Goal: Navigation & Orientation: Find specific page/section

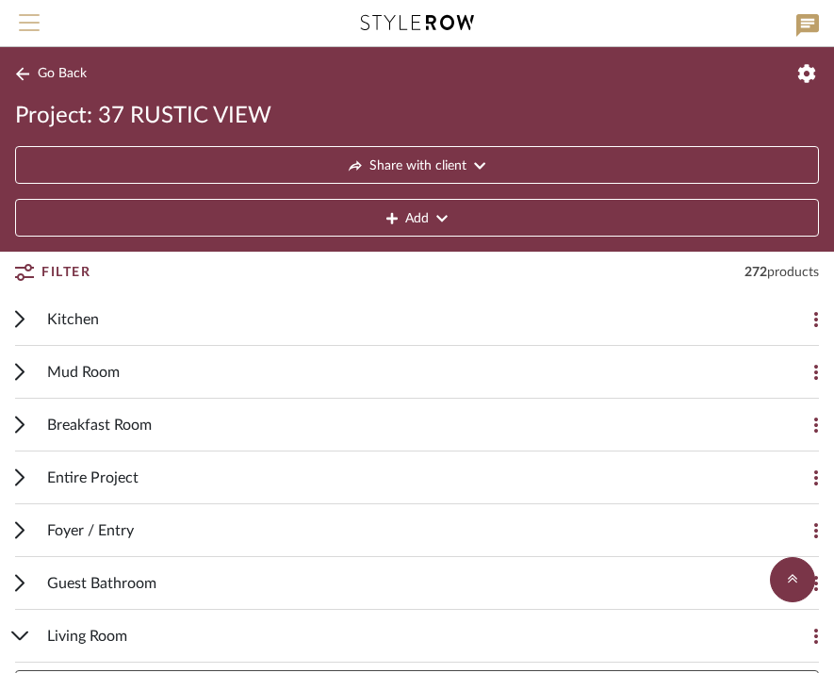
click at [35, 25] on span "Menu" at bounding box center [29, 28] width 21 height 28
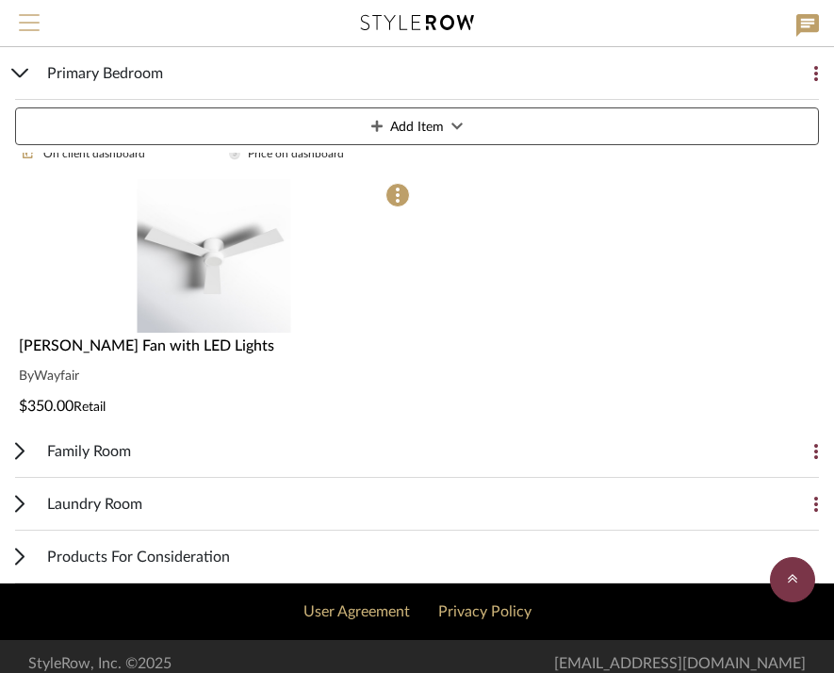
scroll to position [2113, 0]
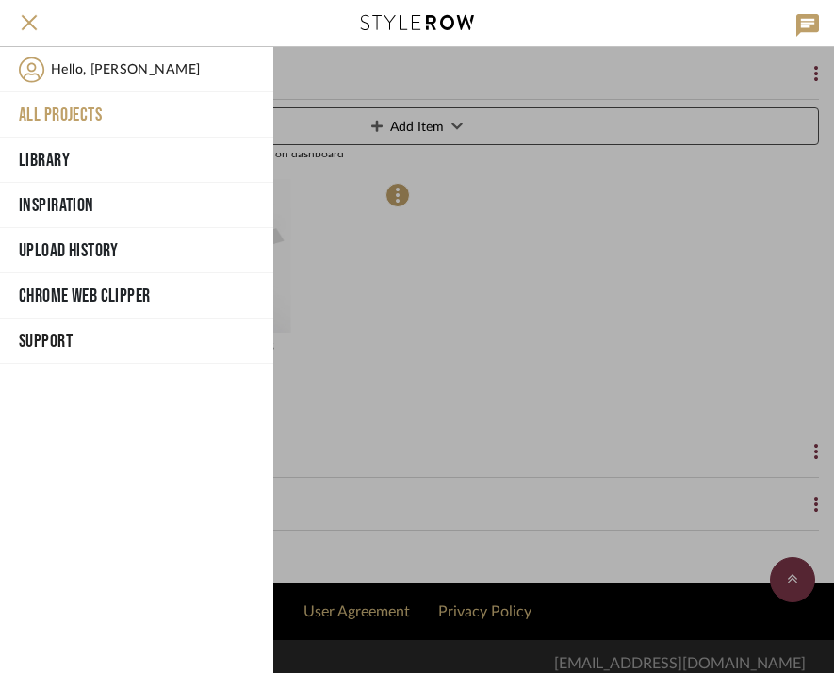
click at [73, 114] on button "All Projects" at bounding box center [136, 114] width 273 height 45
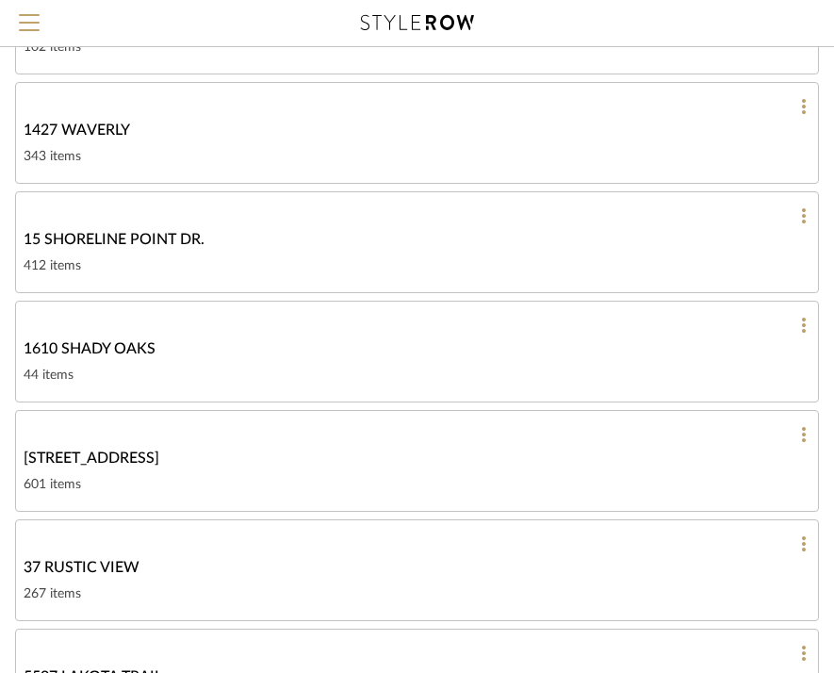
scroll to position [227, 0]
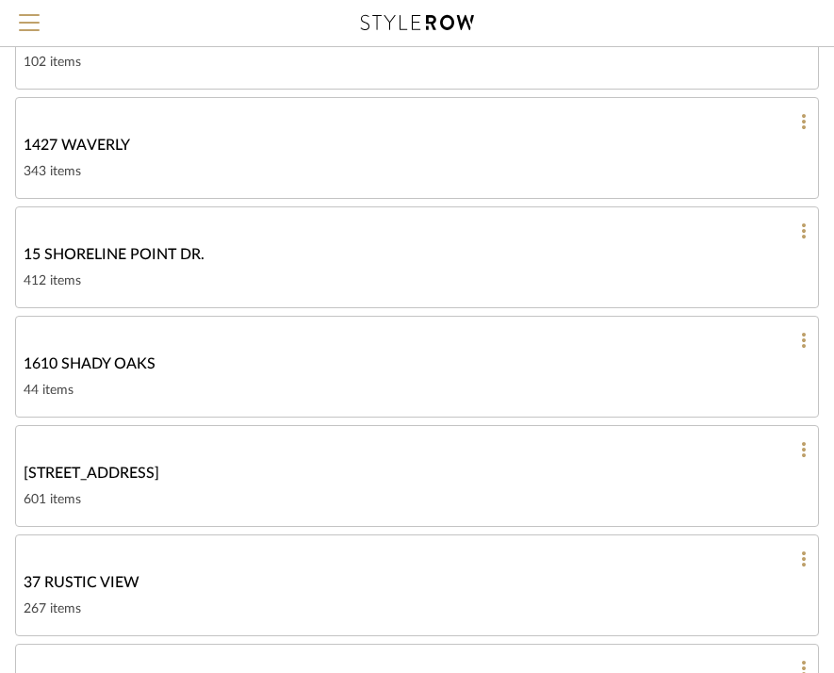
click at [148, 156] on link "1427 WAVERLY 343 items" at bounding box center [416, 148] width 803 height 102
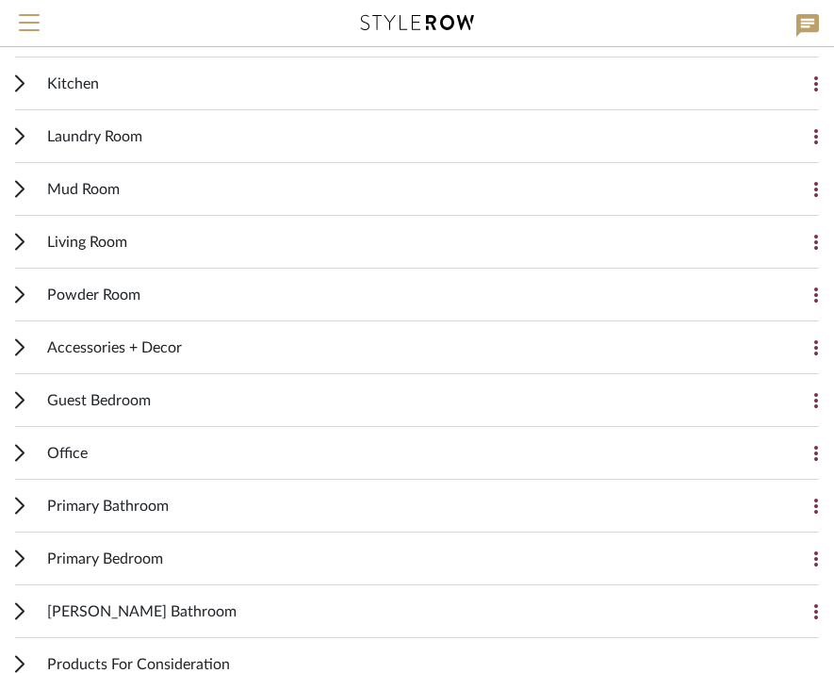
scroll to position [308, 0]
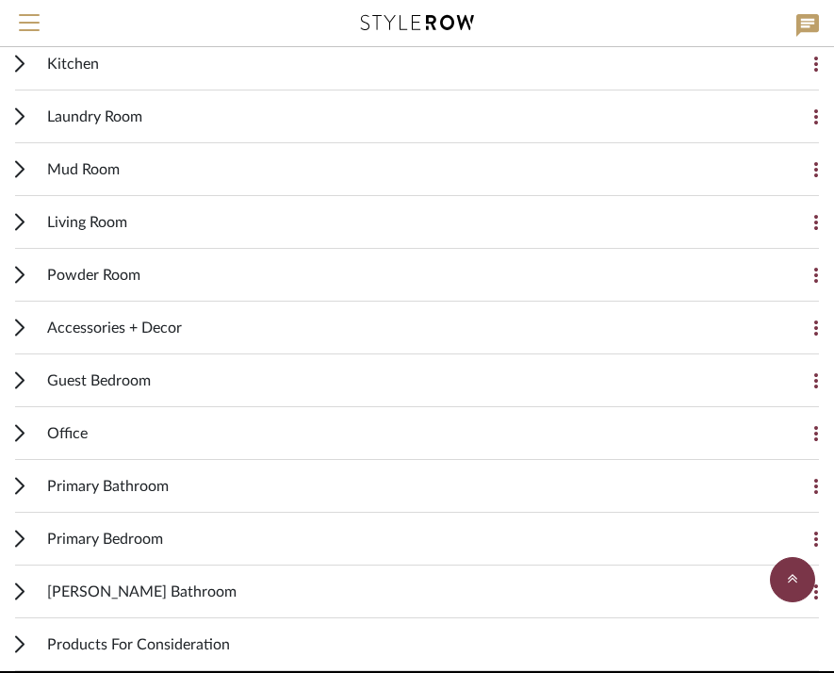
click at [22, 375] on icon at bounding box center [19, 380] width 9 height 18
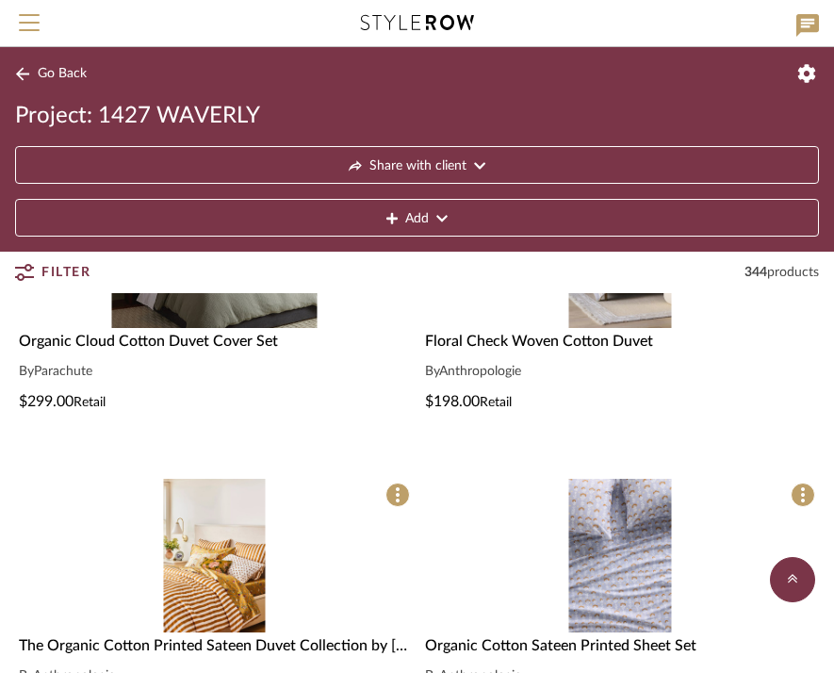
scroll to position [4626, 0]
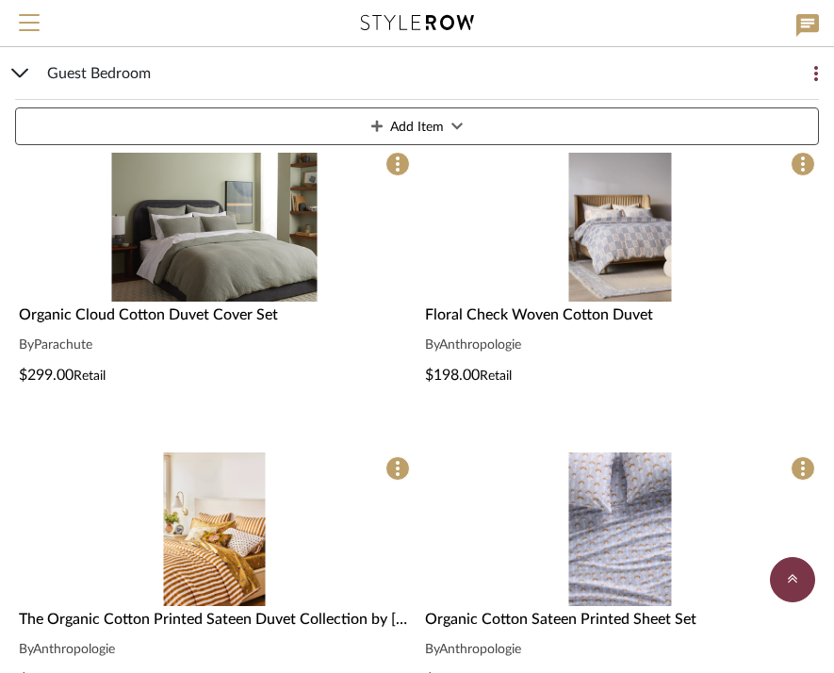
click at [624, 553] on img "0" at bounding box center [620, 529] width 103 height 154
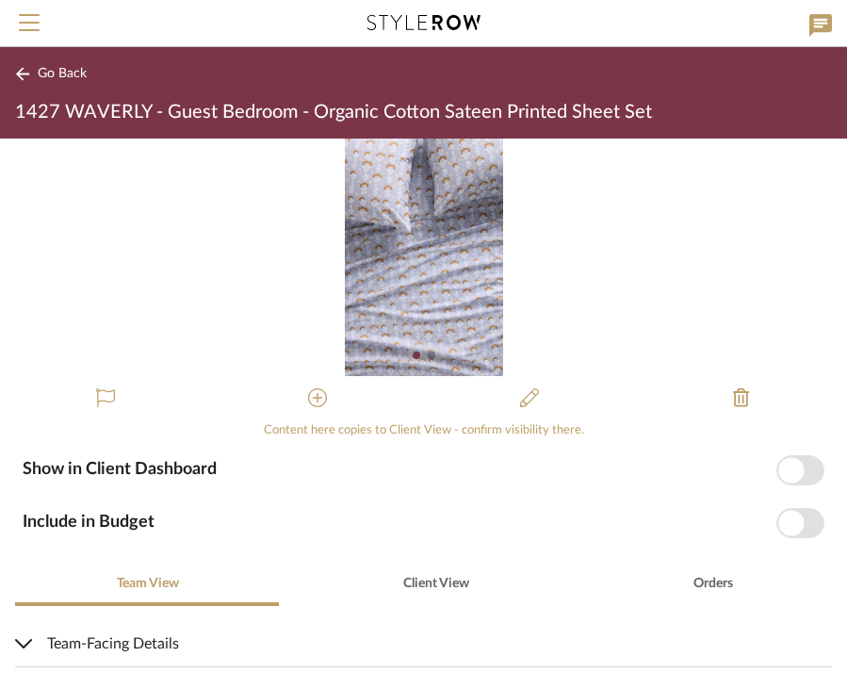
click at [14, 76] on div "Go Back 1427 WAVERLY - Guest Bedroom - Organic Cotton Sateen Printed Sheet Set" at bounding box center [423, 92] width 847 height 91
click at [24, 74] on icon at bounding box center [22, 73] width 13 height 13
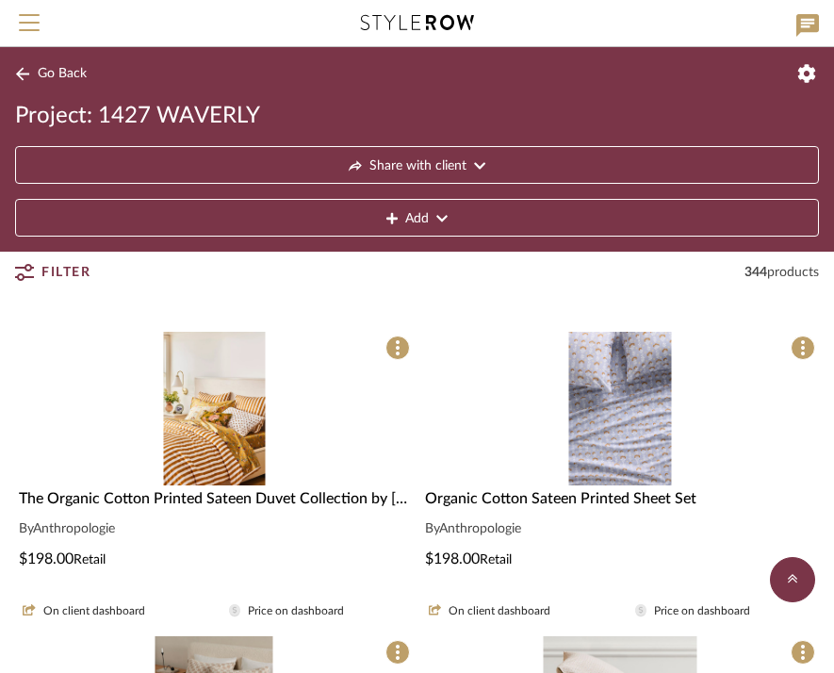
scroll to position [4745, 0]
click at [199, 431] on img "0" at bounding box center [214, 409] width 103 height 154
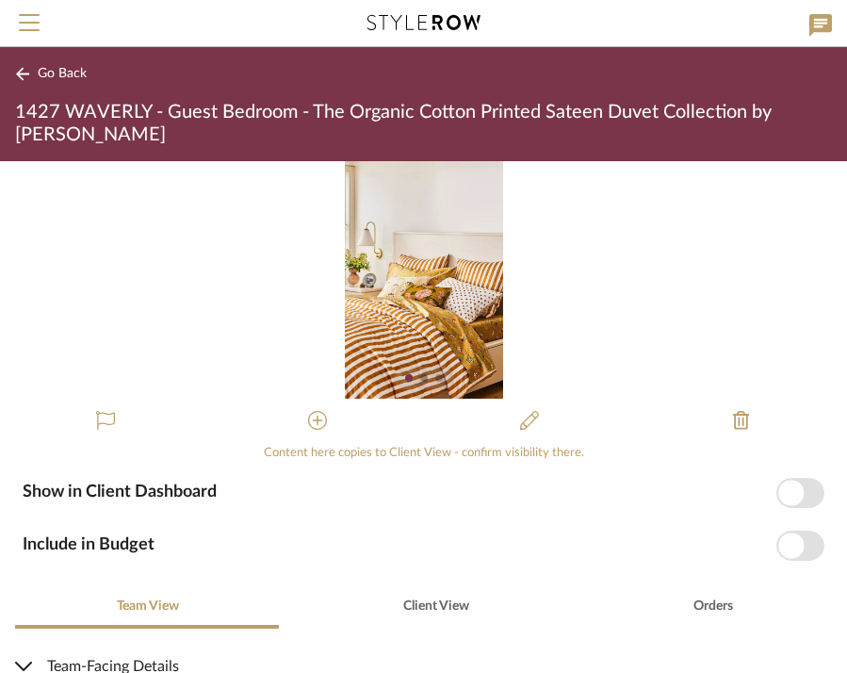
click at [420, 374] on div at bounding box center [424, 378] width 8 height 8
click at [19, 69] on icon at bounding box center [22, 74] width 15 height 14
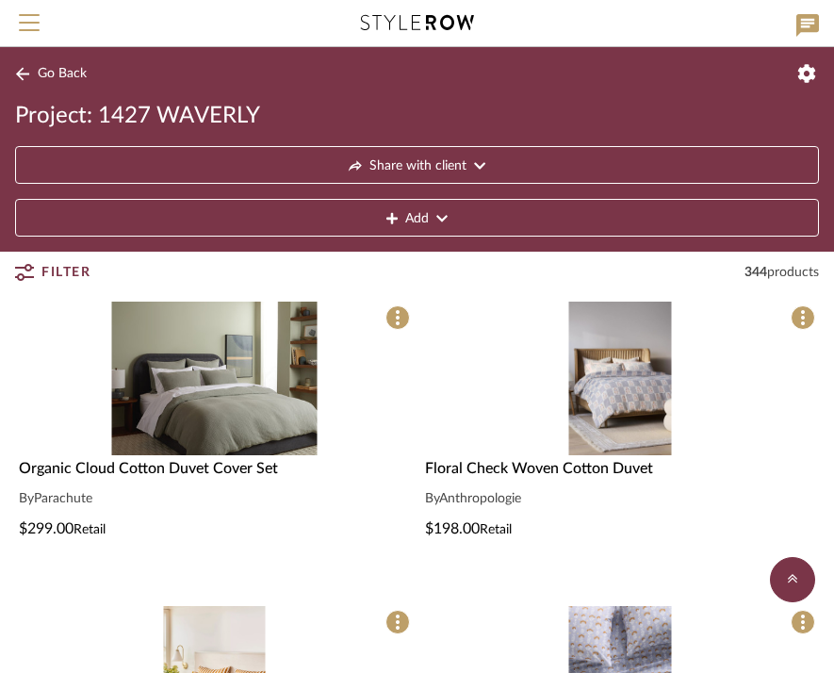
scroll to position [4444, 0]
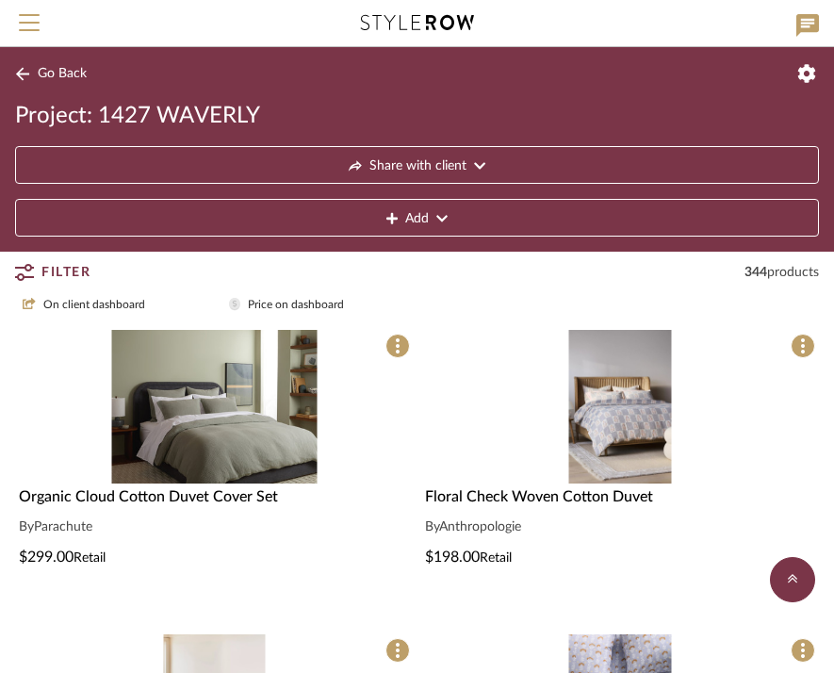
click at [229, 430] on img "0" at bounding box center [213, 407] width 205 height 154
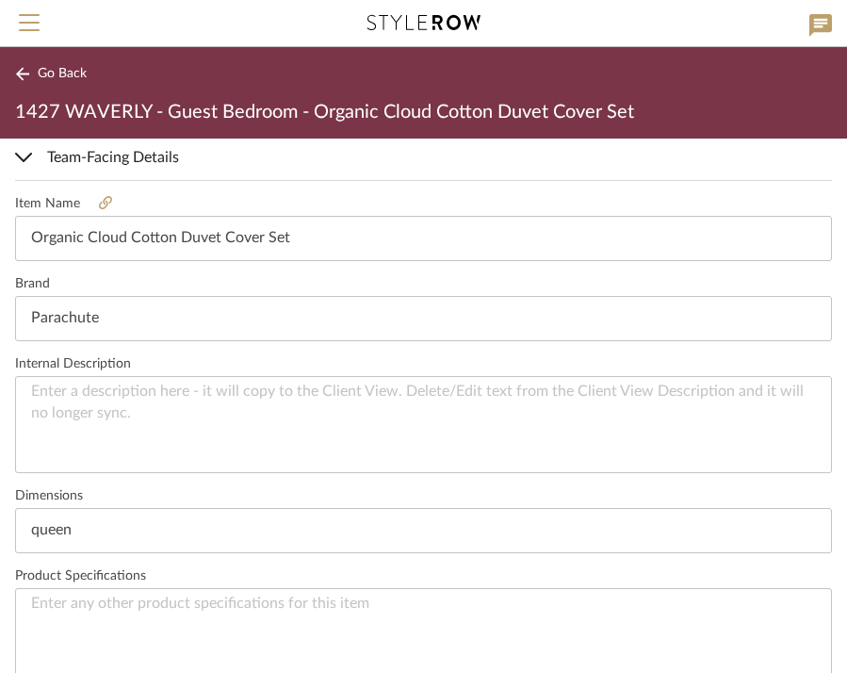
scroll to position [469, 0]
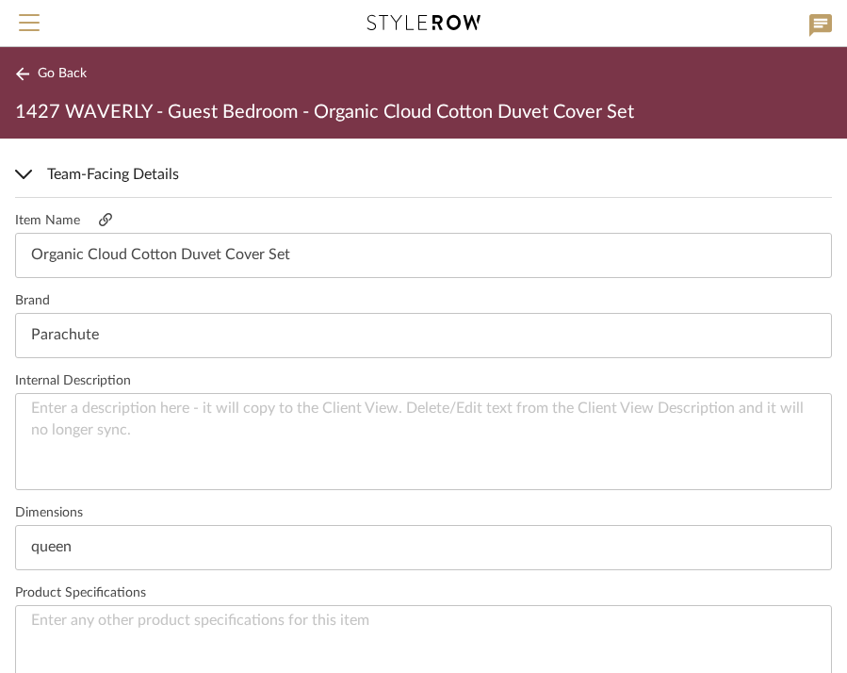
click at [101, 225] on icon at bounding box center [105, 218] width 13 height 13
click at [38, 70] on span "Go Back" at bounding box center [62, 74] width 49 height 16
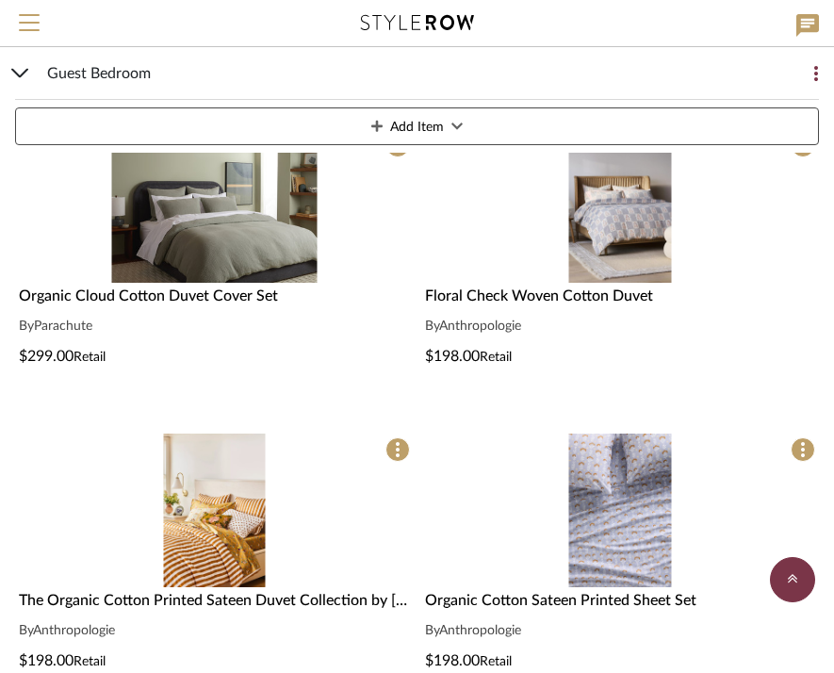
scroll to position [4649, 0]
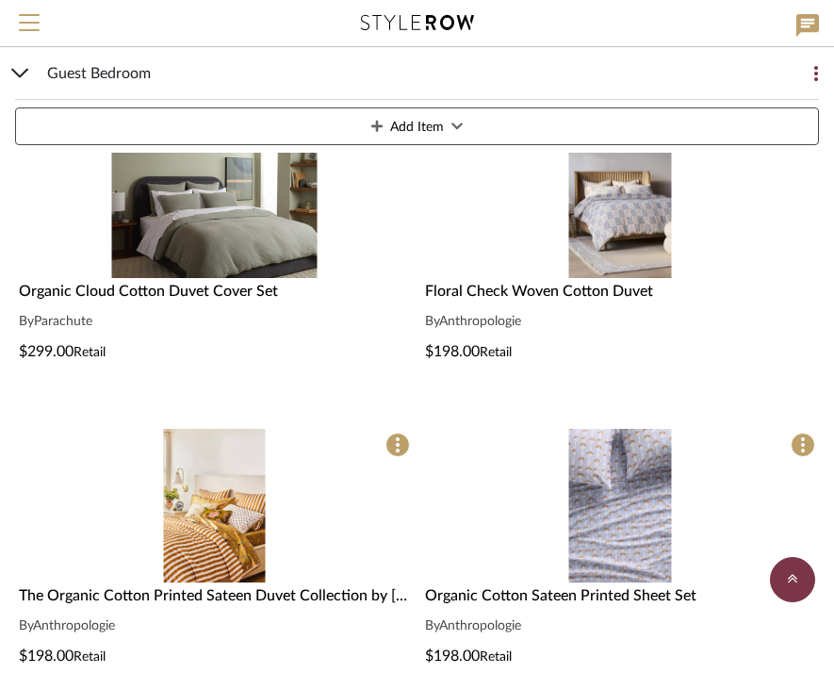
click at [646, 216] on img "0" at bounding box center [620, 201] width 103 height 154
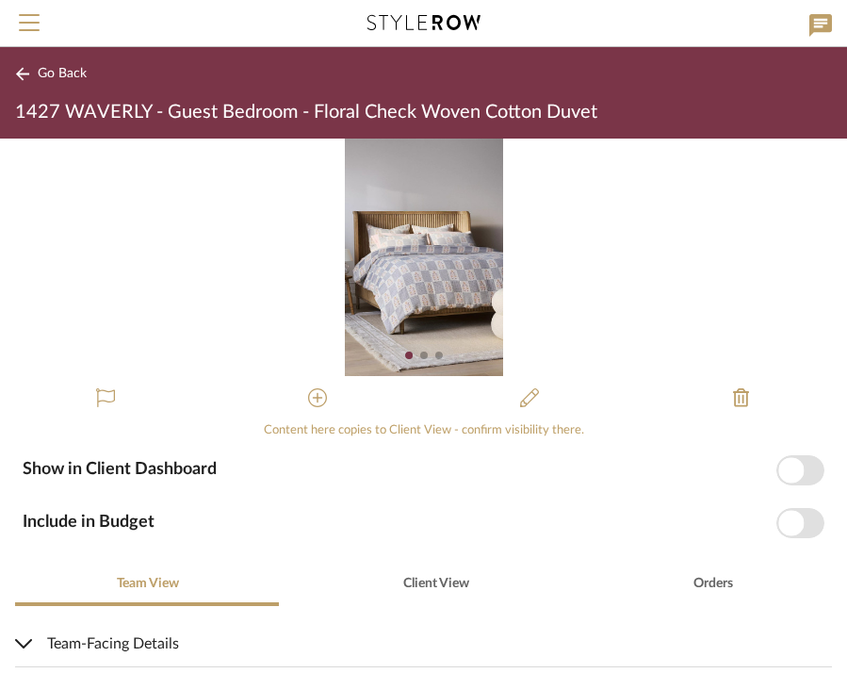
click at [411, 267] on img "0" at bounding box center [424, 256] width 158 height 237
click at [26, 62] on button "Go Back" at bounding box center [54, 74] width 78 height 24
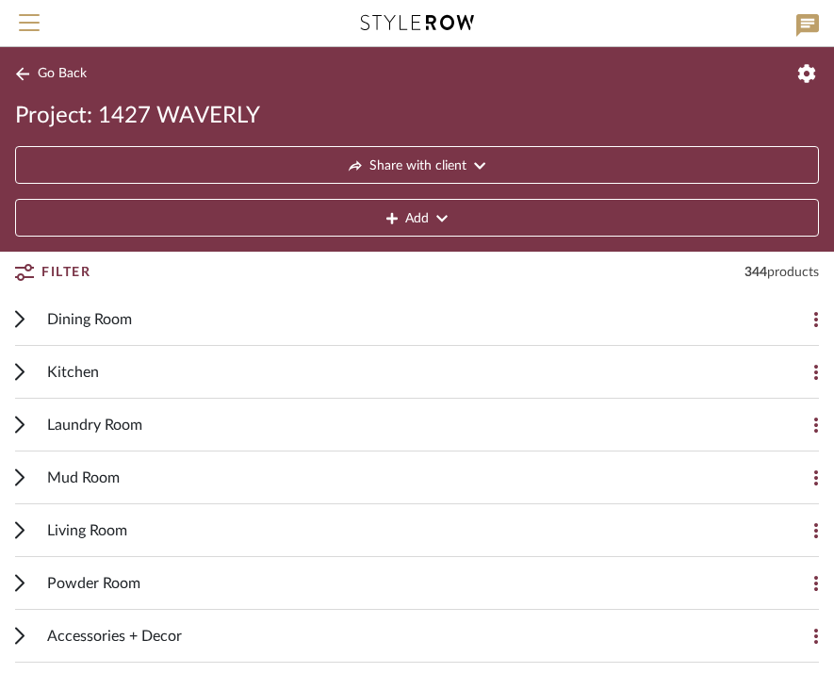
scroll to position [283, 0]
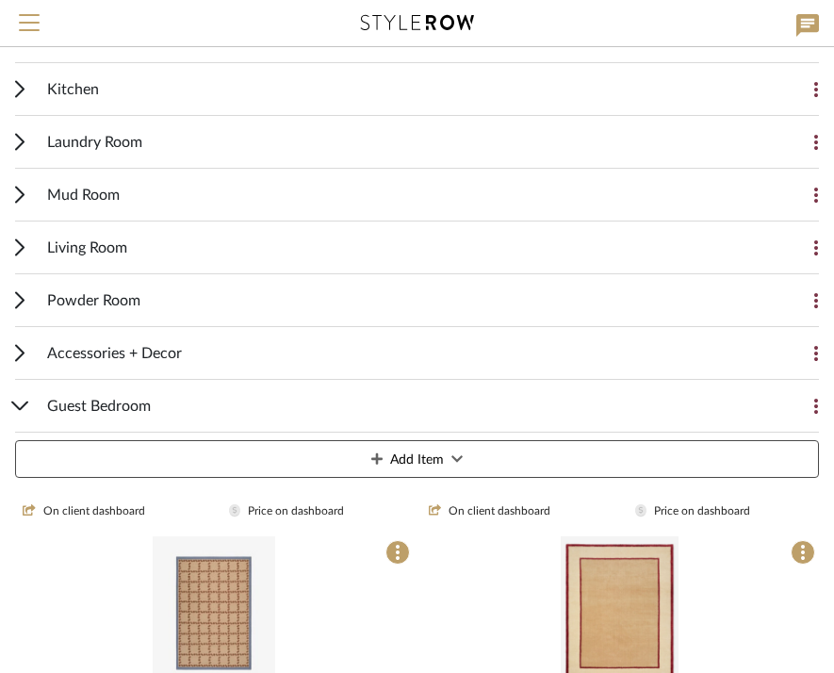
click at [24, 400] on div "Guest Bedroom Add Item" at bounding box center [416, 432] width 803 height 105
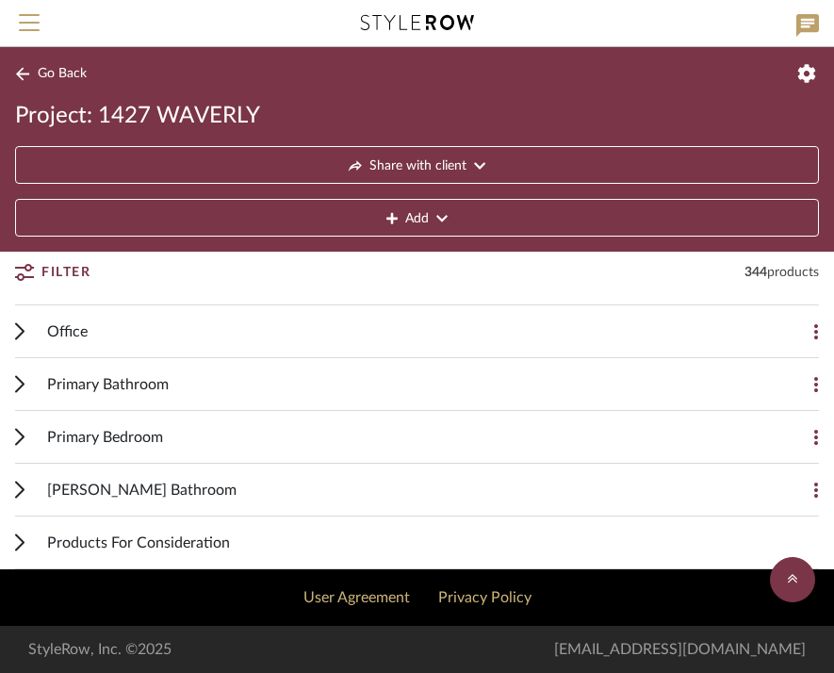
scroll to position [410, 0]
click at [22, 432] on icon at bounding box center [19, 437] width 9 height 18
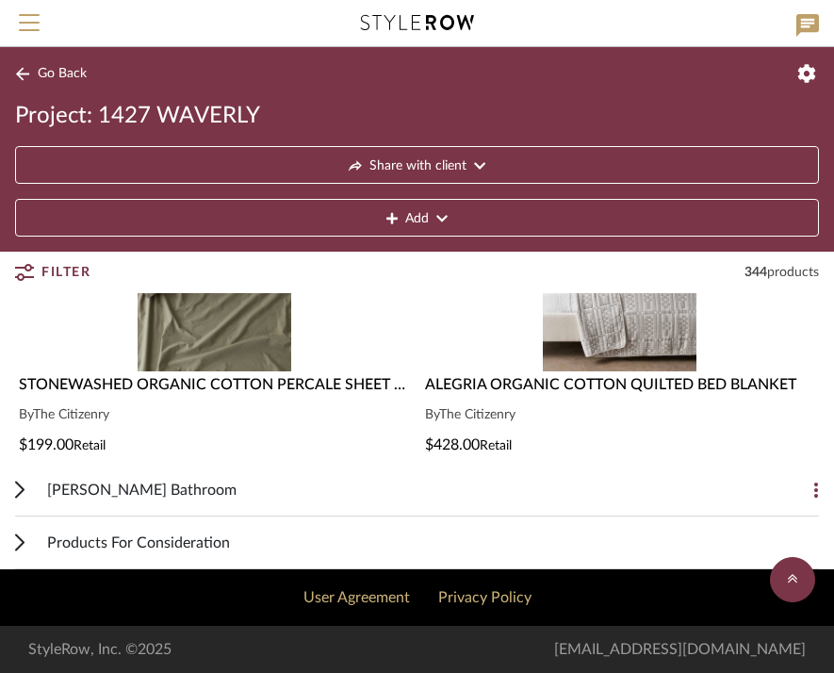
scroll to position [2280, 0]
click at [19, 543] on icon at bounding box center [19, 542] width 9 height 18
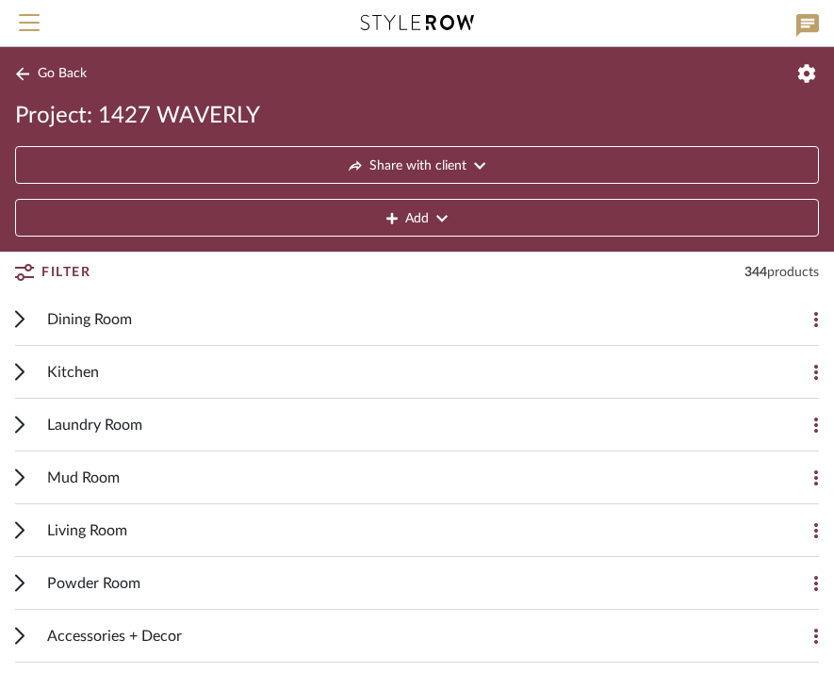
scroll to position [0, 0]
